Goal: Information Seeking & Learning: Learn about a topic

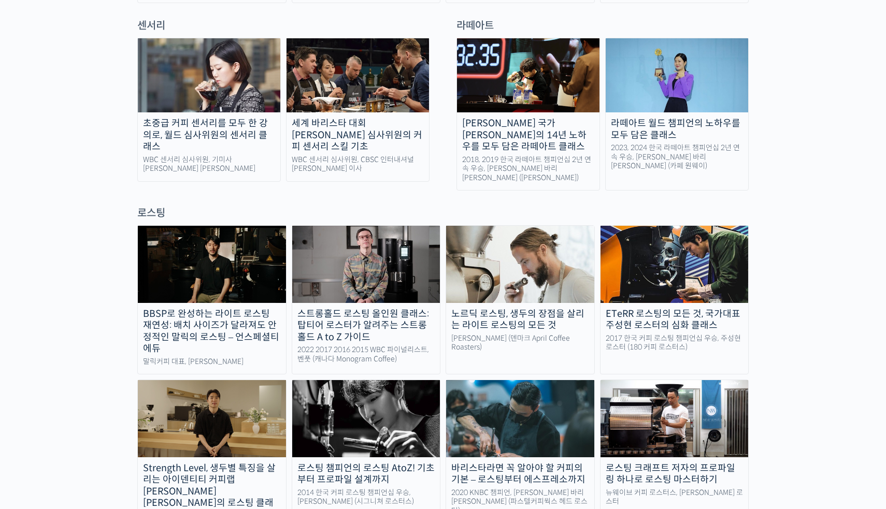
scroll to position [885, 0]
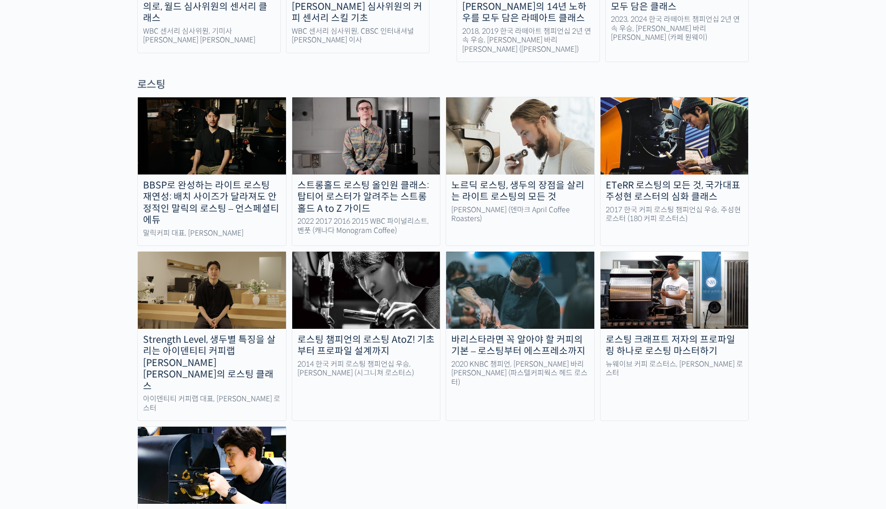
click at [197, 260] on img at bounding box center [212, 290] width 148 height 77
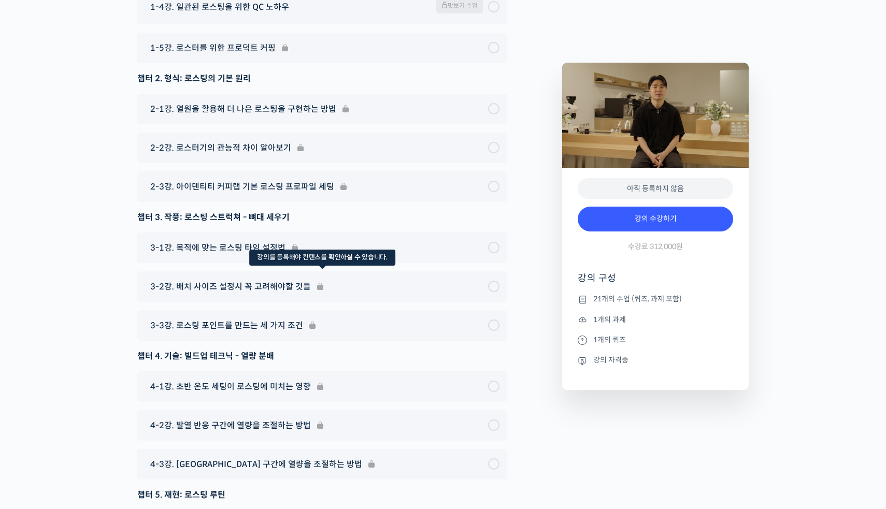
scroll to position [5584, 0]
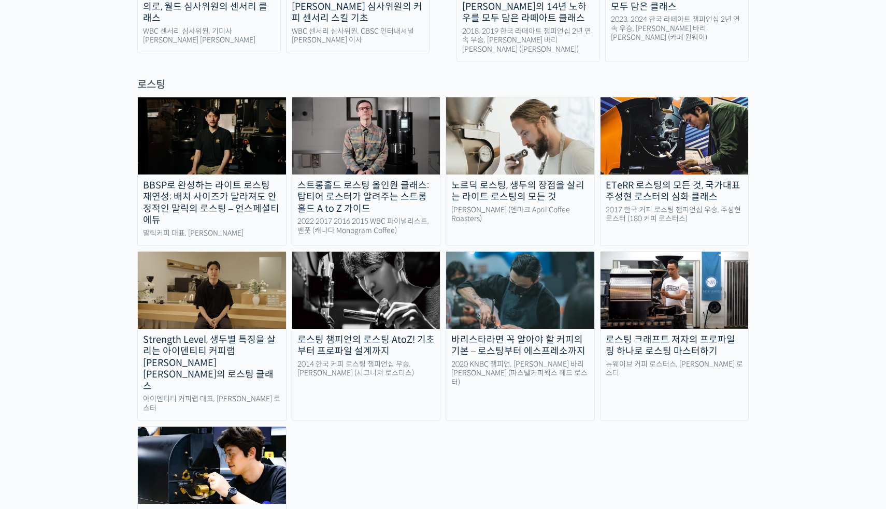
click at [404, 113] on img at bounding box center [366, 135] width 148 height 77
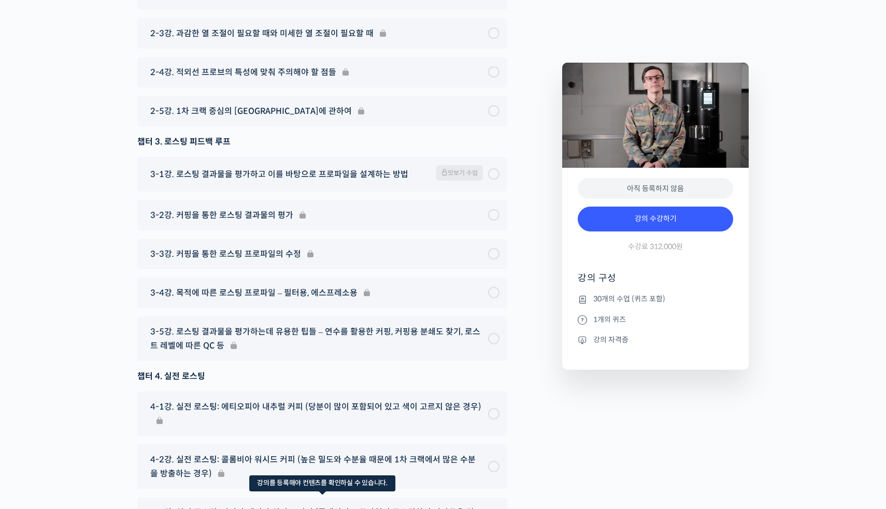
scroll to position [5322, 0]
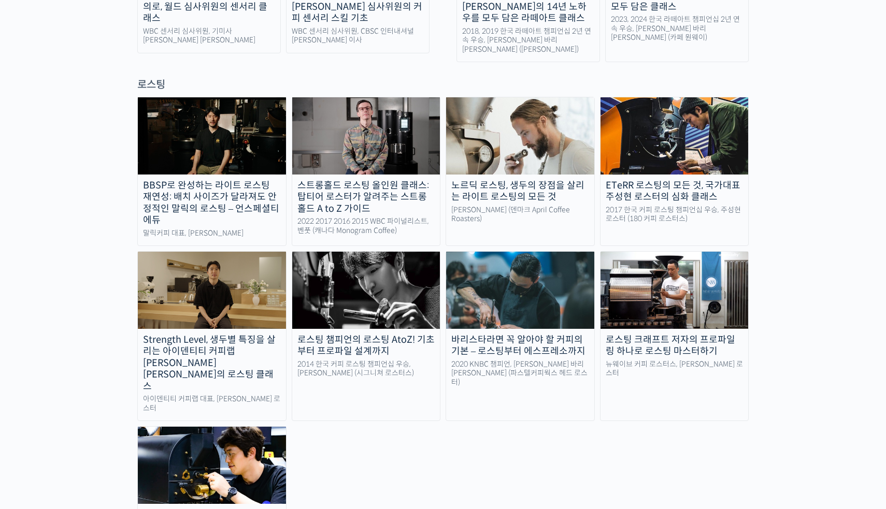
click at [202, 255] on img at bounding box center [212, 290] width 148 height 77
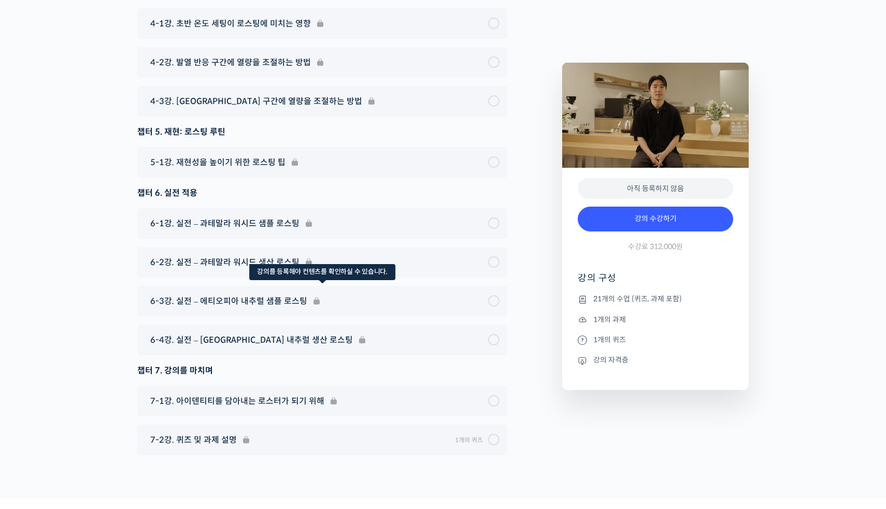
scroll to position [5945, 0]
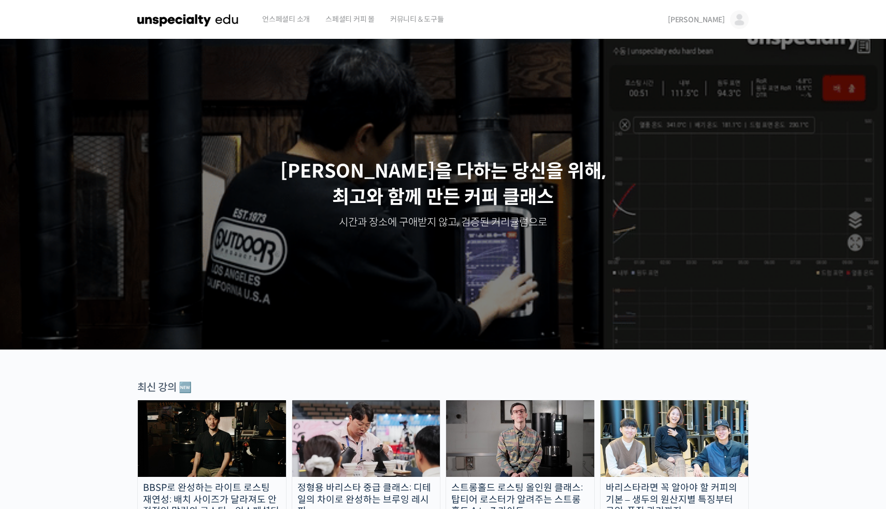
scroll to position [885, 0]
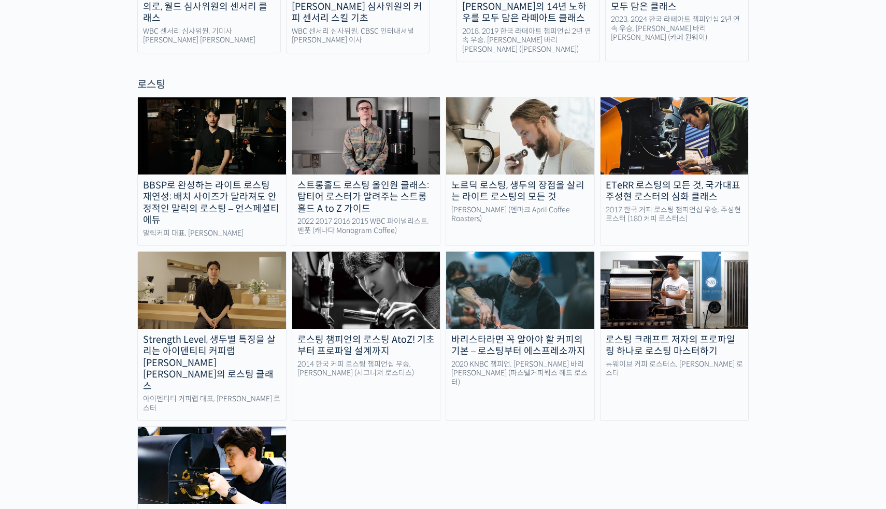
click at [703, 263] on img at bounding box center [675, 290] width 148 height 77
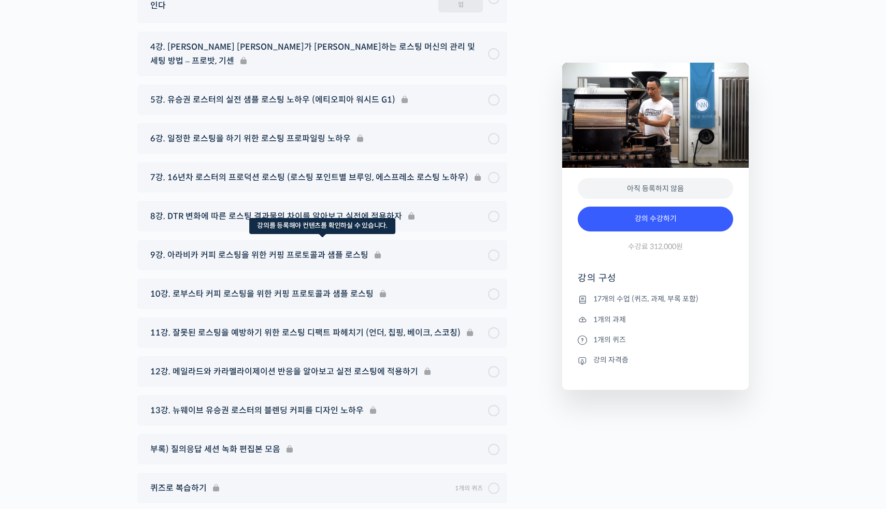
scroll to position [5521, 0]
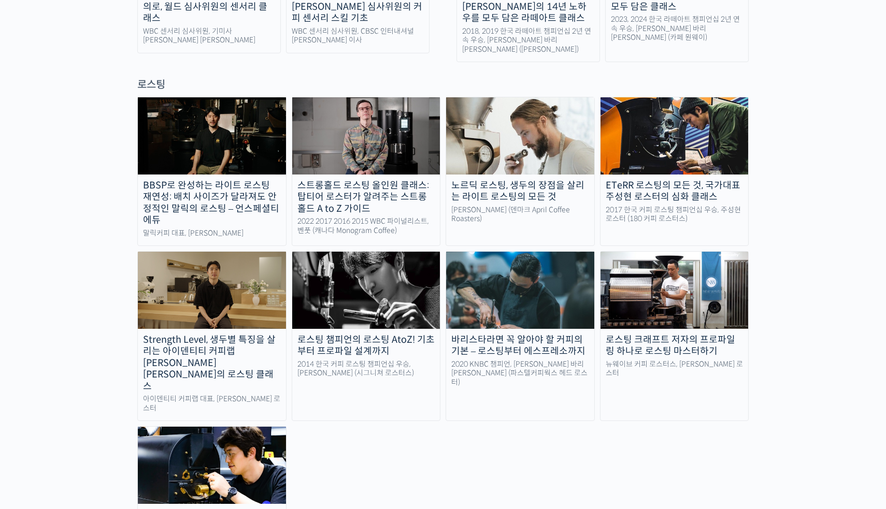
click at [535, 334] on div "바리스타라면 꼭 알아야 할 커피의 기본 – 로스팅부터 에스프레소까지" at bounding box center [520, 345] width 148 height 23
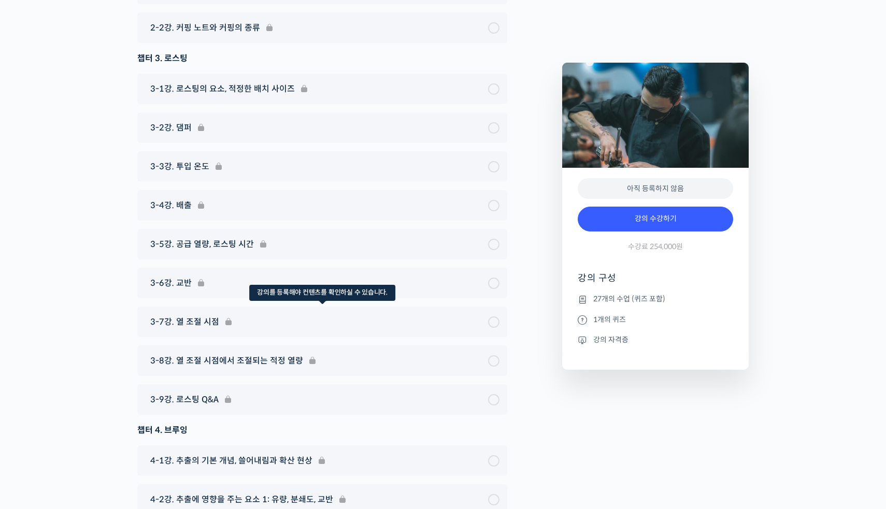
scroll to position [4495, 0]
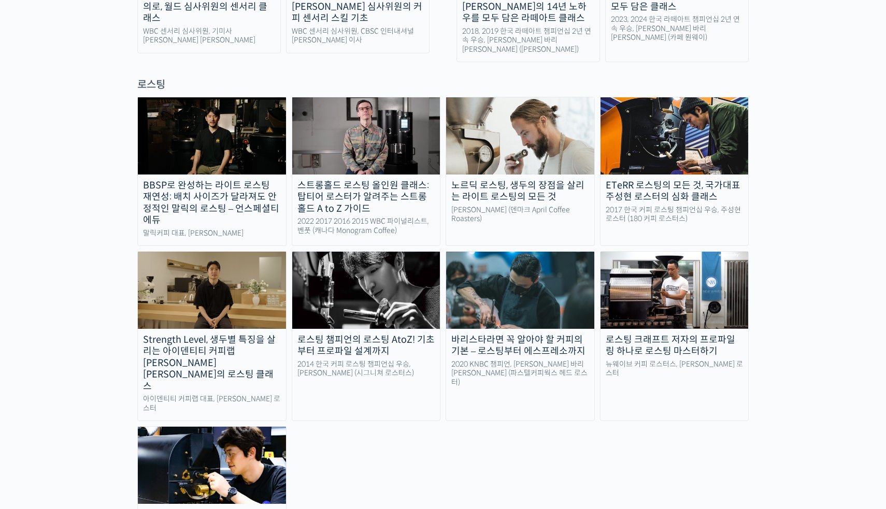
click at [533, 97] on img at bounding box center [520, 135] width 148 height 77
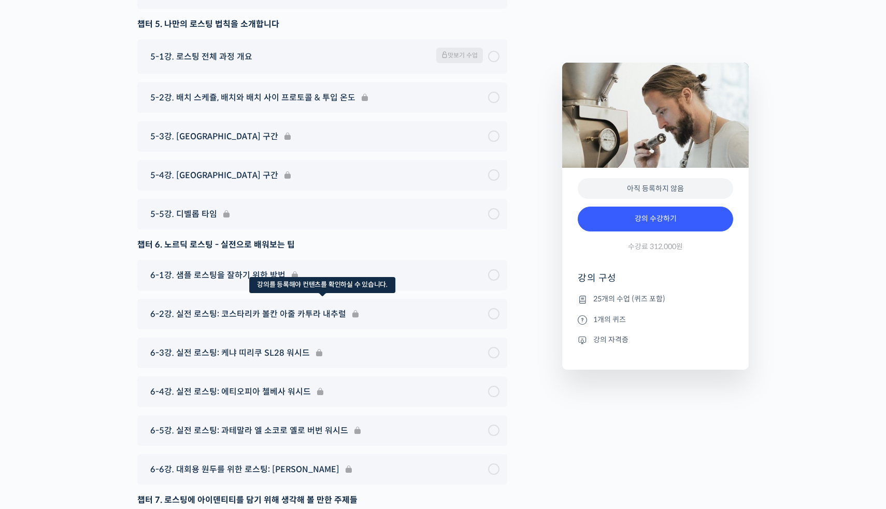
scroll to position [5926, 0]
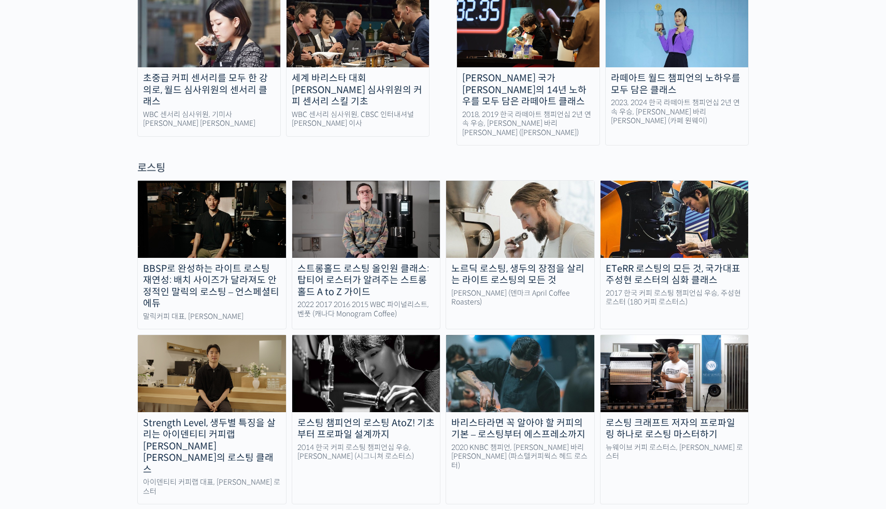
scroll to position [793, 0]
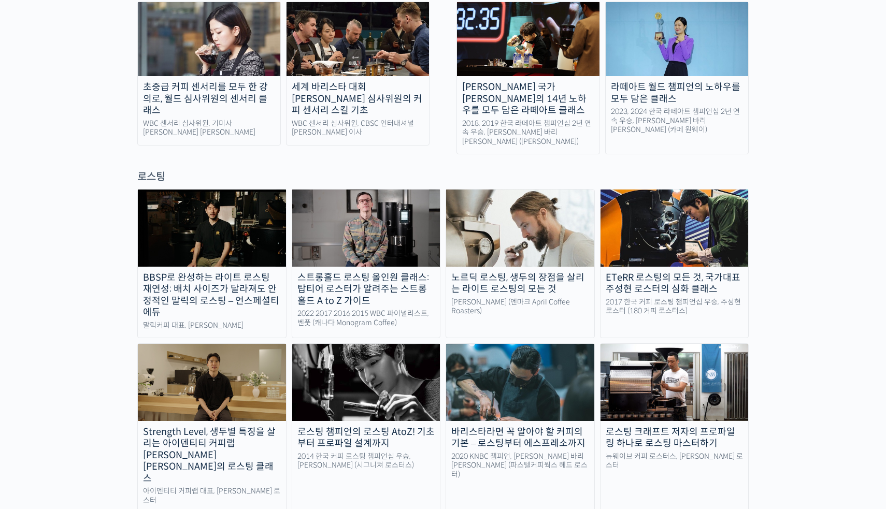
click at [385, 190] on img at bounding box center [366, 228] width 148 height 77
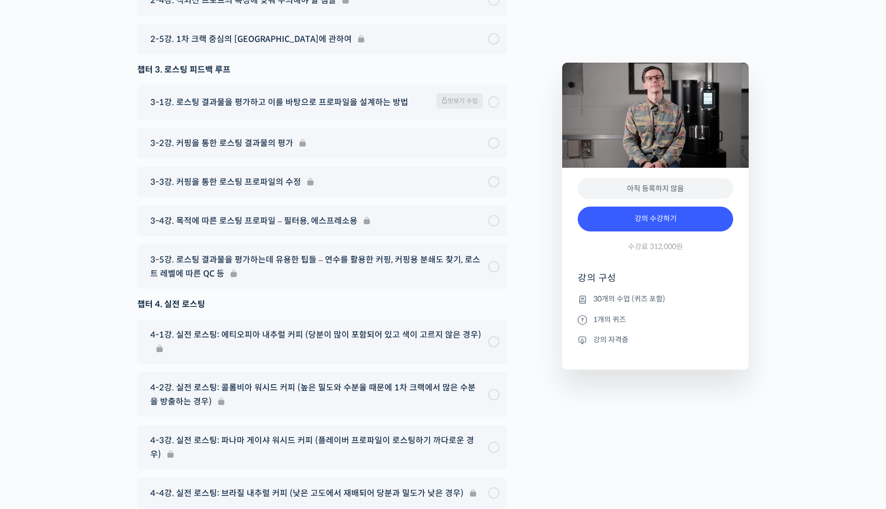
scroll to position [5420, 0]
